Goal: Navigation & Orientation: Find specific page/section

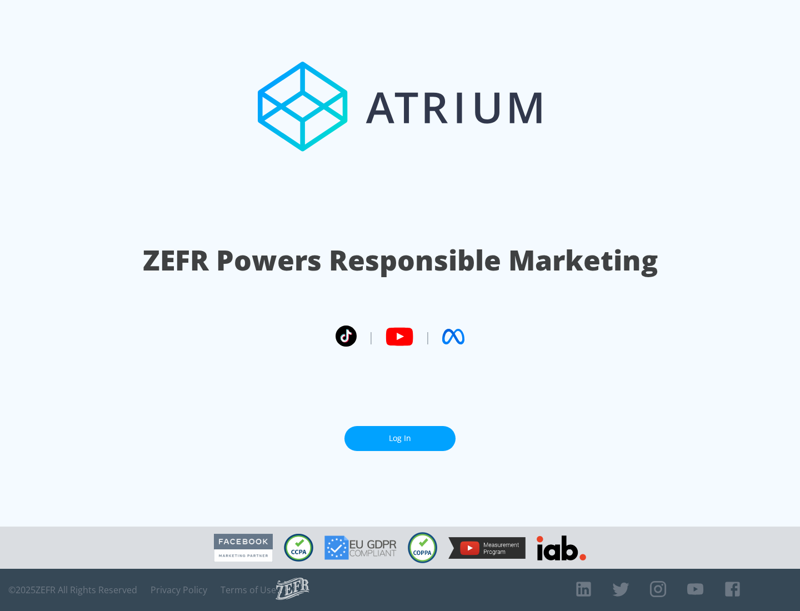
click at [400, 434] on link "Log In" at bounding box center [400, 438] width 111 height 25
